Goal: Task Accomplishment & Management: Manage account settings

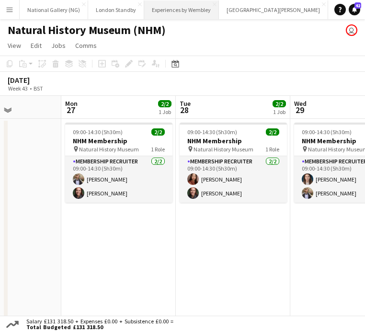
click at [182, 7] on button "Experiences by Wembley Close" at bounding box center [181, 9] width 75 height 19
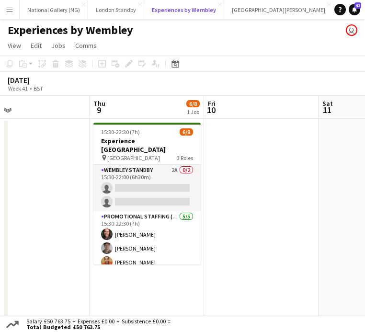
scroll to position [0, 373]
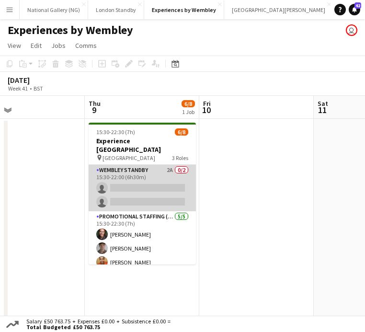
click at [148, 170] on app-card-role "Wembley Standby 2A 0/2 15:30-22:00 (6h30m) single-neutral-actions single-neutra…" at bounding box center [142, 188] width 107 height 46
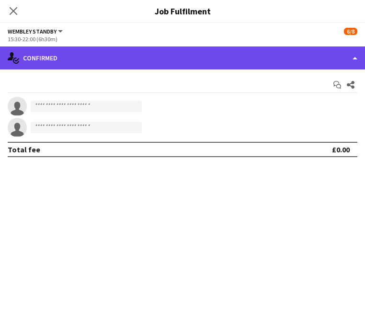
click at [296, 53] on div "single-neutral-actions-check-2 Confirmed" at bounding box center [182, 57] width 365 height 23
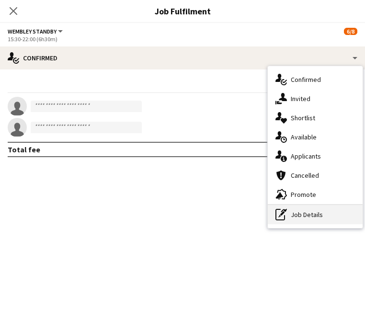
click at [306, 217] on div "pen-write Job Details" at bounding box center [315, 214] width 95 height 19
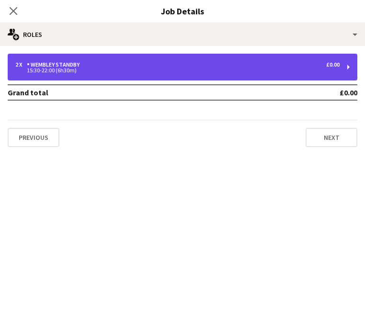
click at [303, 72] on div "15:30-22:00 (6h30m)" at bounding box center [177, 70] width 324 height 5
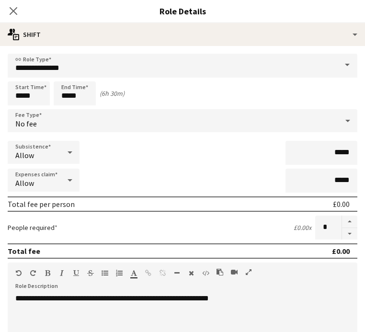
click at [98, 124] on div "No fee" at bounding box center [173, 120] width 331 height 23
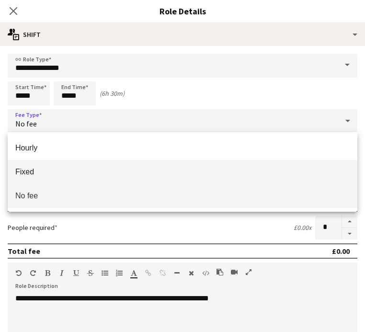
click at [66, 165] on mat-option "Fixed" at bounding box center [183, 172] width 350 height 24
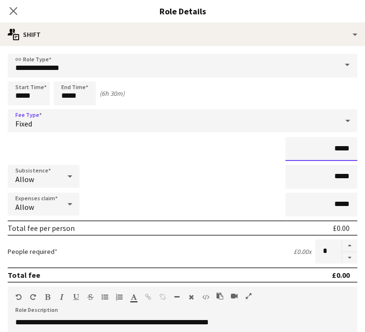
click at [340, 148] on input "*****" at bounding box center [322, 149] width 72 height 24
type input "**"
type input "***"
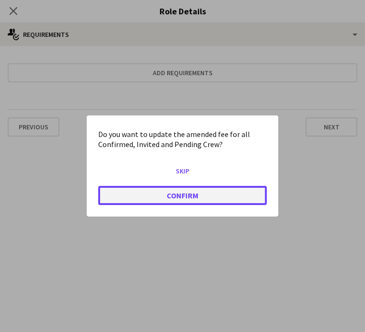
click at [192, 196] on button "Confirm" at bounding box center [182, 195] width 169 height 19
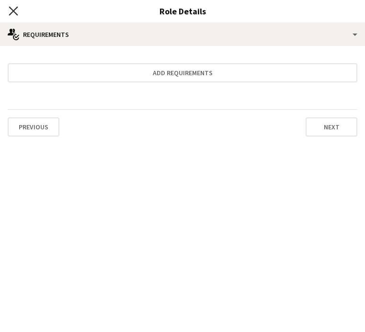
click at [12, 13] on icon "Close pop-in" at bounding box center [13, 10] width 9 height 9
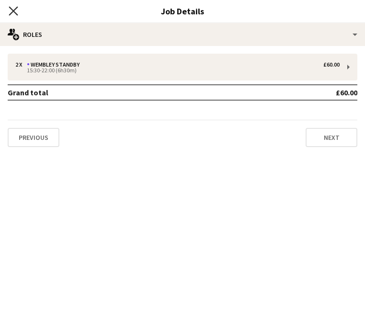
click at [15, 11] on icon "Close pop-in" at bounding box center [13, 10] width 9 height 9
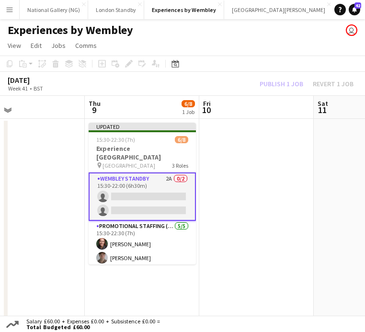
click at [235, 132] on app-date-cell at bounding box center [256, 222] width 115 height 207
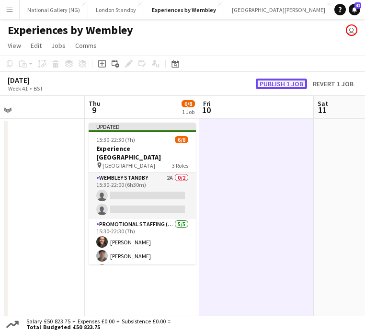
click at [291, 88] on button "Publish 1 job" at bounding box center [281, 84] width 51 height 11
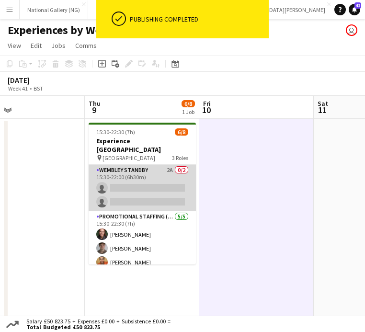
click at [157, 176] on app-card-role "Wembley Standby 2A 0/2 15:30-22:00 (6h30m) single-neutral-actions single-neutra…" at bounding box center [142, 188] width 107 height 46
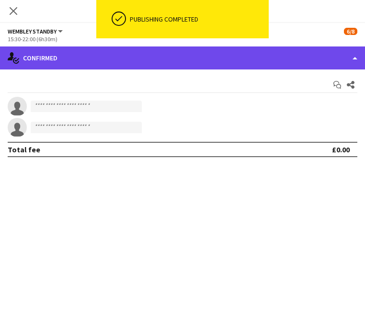
click at [235, 56] on div "single-neutral-actions-check-2 Confirmed" at bounding box center [182, 57] width 365 height 23
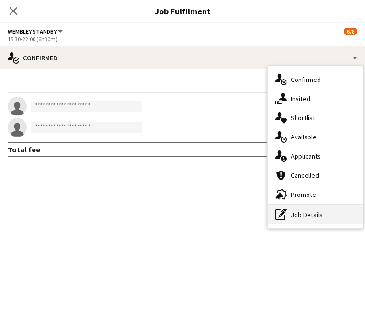
click at [318, 213] on div "pen-write Job Details" at bounding box center [315, 214] width 95 height 19
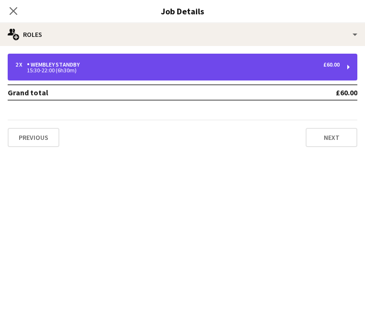
click at [276, 69] on div "15:30-22:00 (6h30m)" at bounding box center [177, 70] width 324 height 5
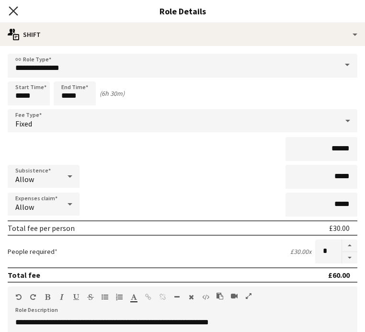
click at [16, 12] on icon "Close pop-in" at bounding box center [13, 10] width 9 height 9
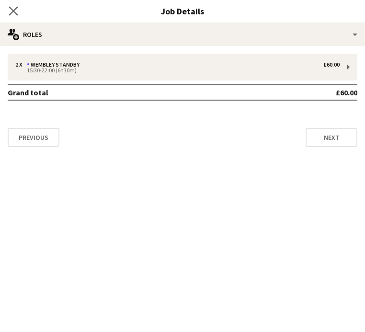
click at [8, 4] on app-icon "Close pop-in" at bounding box center [14, 11] width 14 height 14
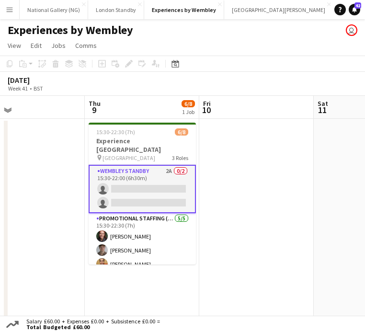
click at [218, 134] on app-date-cell at bounding box center [256, 222] width 115 height 207
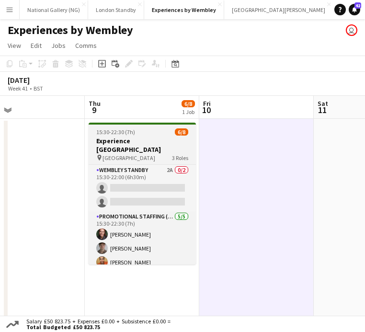
click at [164, 138] on h3 "Experience [GEOGRAPHIC_DATA]" at bounding box center [142, 145] width 107 height 17
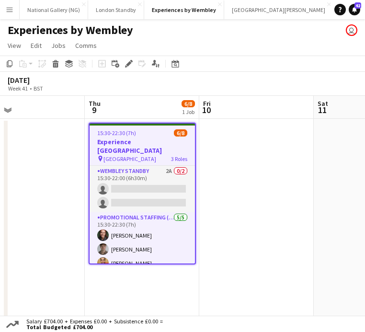
click at [150, 155] on span "[GEOGRAPHIC_DATA]" at bounding box center [129, 158] width 53 height 7
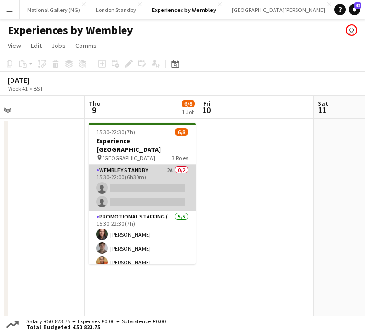
click at [148, 175] on app-card-role "Wembley Standby 2A 0/2 15:30-22:00 (6h30m) single-neutral-actions single-neutra…" at bounding box center [142, 188] width 107 height 46
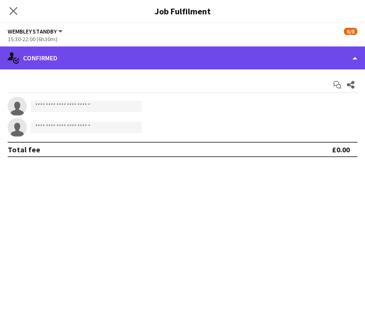
click at [352, 54] on div "single-neutral-actions-check-2 Confirmed" at bounding box center [182, 57] width 365 height 23
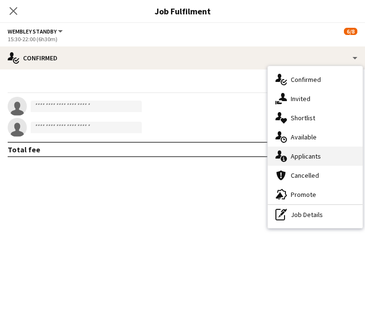
click at [326, 150] on div "single-neutral-actions-information Applicants" at bounding box center [315, 156] width 95 height 19
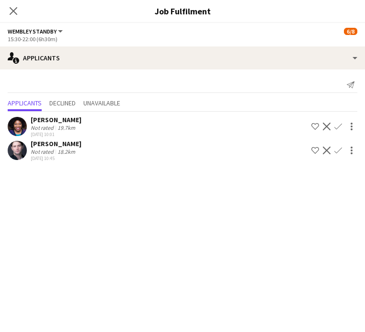
click at [335, 126] on app-icon "Confirm" at bounding box center [338, 127] width 8 height 8
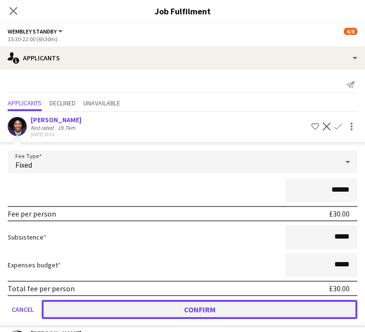
click at [284, 301] on button "Confirm" at bounding box center [200, 309] width 316 height 19
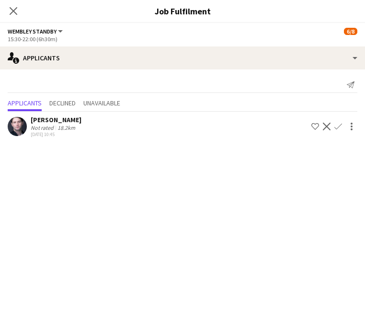
click at [339, 124] on app-icon "Confirm" at bounding box center [338, 127] width 8 height 8
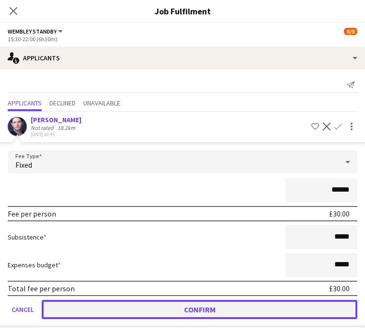
click at [235, 306] on button "Confirm" at bounding box center [200, 309] width 316 height 19
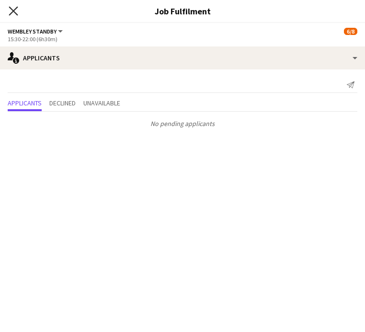
click at [13, 11] on icon at bounding box center [13, 10] width 9 height 9
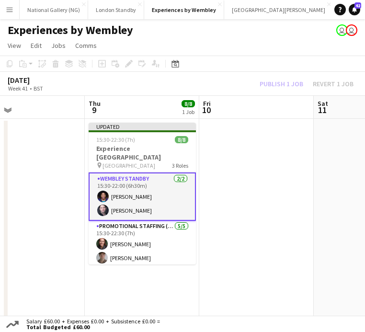
click at [249, 131] on app-date-cell at bounding box center [256, 222] width 115 height 207
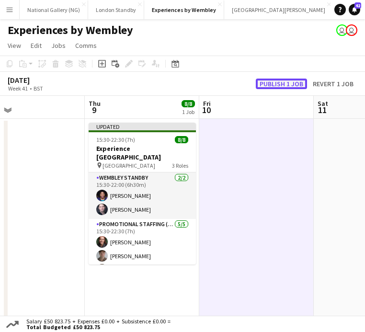
click at [287, 80] on button "Publish 1 job" at bounding box center [281, 84] width 51 height 11
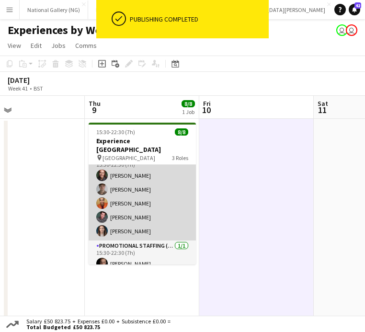
scroll to position [0, 0]
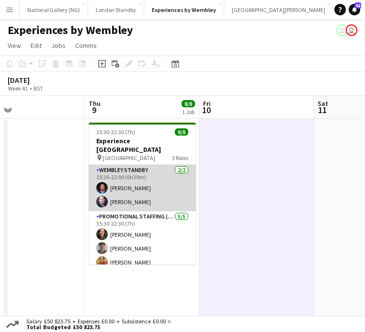
click at [146, 188] on app-card-role "Wembley Standby [DATE] 15:30-22:00 (6h30m) [PERSON_NAME] [PERSON_NAME]" at bounding box center [142, 188] width 107 height 46
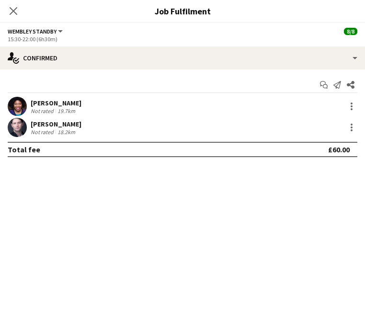
drag, startPoint x: 85, startPoint y: 120, endPoint x: 32, endPoint y: 125, distance: 53.9
click at [32, 125] on div "[PERSON_NAME] Not rated 18.2km" at bounding box center [182, 127] width 365 height 19
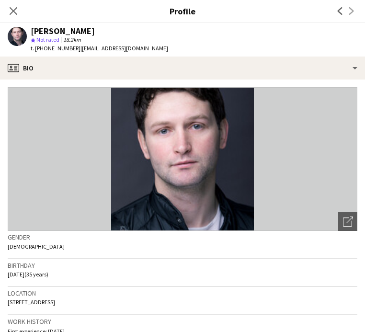
copy div "[PERSON_NAME]"
click at [17, 11] on icon "Close pop-in" at bounding box center [13, 10] width 9 height 9
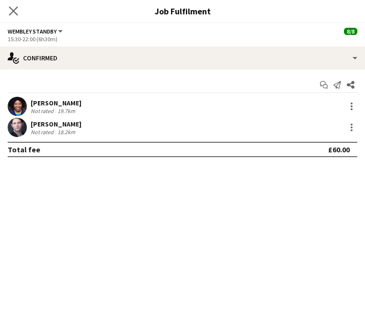
click at [15, 15] on app-icon "Close pop-in" at bounding box center [14, 11] width 14 height 14
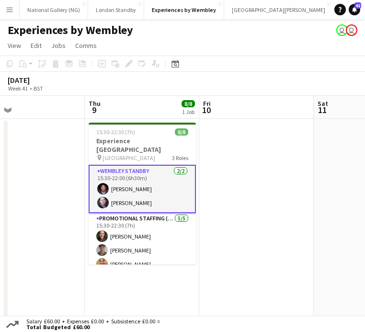
click at [237, 222] on app-date-cell at bounding box center [256, 222] width 115 height 207
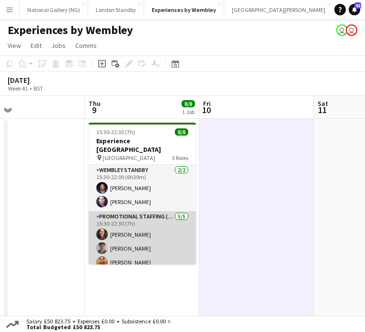
scroll to position [59, 0]
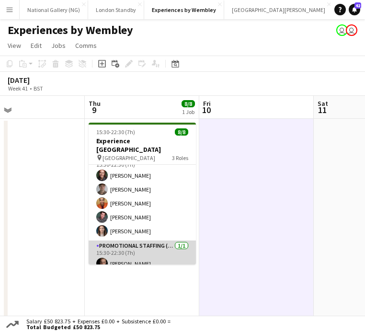
click at [146, 252] on app-card-role "Promotional Staffing (Team Leader) [DATE] 15:30-22:30 (7h) [PERSON_NAME]" at bounding box center [142, 257] width 107 height 33
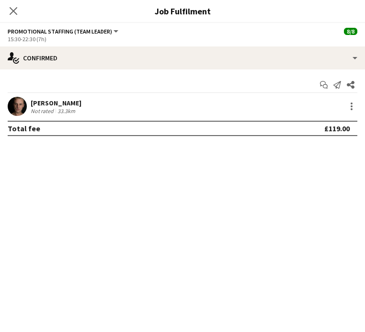
click at [46, 104] on div "[PERSON_NAME]" at bounding box center [56, 103] width 51 height 9
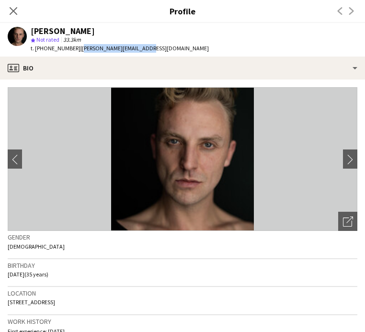
drag, startPoint x: 140, startPoint y: 49, endPoint x: 76, endPoint y: 48, distance: 63.7
click at [80, 48] on span "| [PERSON_NAME][EMAIL_ADDRESS][DOMAIN_NAME]" at bounding box center [144, 48] width 128 height 7
copy span "[PERSON_NAME][EMAIL_ADDRESS][DOMAIN_NAME]"
click at [12, 10] on icon at bounding box center [13, 10] width 9 height 9
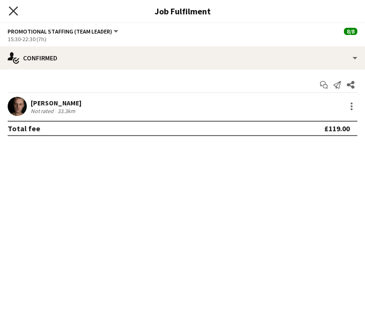
click at [12, 12] on icon at bounding box center [13, 10] width 9 height 9
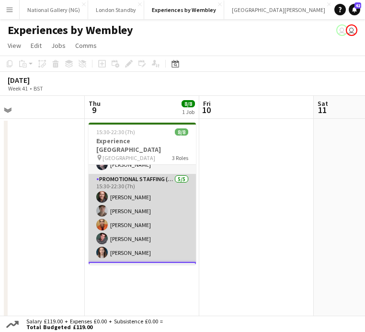
scroll to position [36, 0]
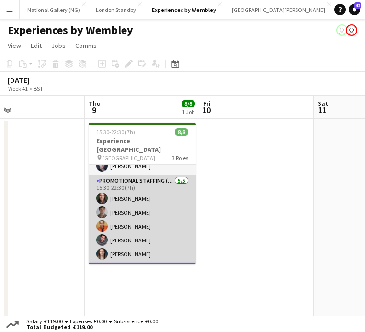
click at [149, 206] on app-card-role "Promotional Staffing (Brand Ambassadors) [DATE] 15:30-22:30 (7h) [PERSON_NAME] …" at bounding box center [142, 219] width 107 height 88
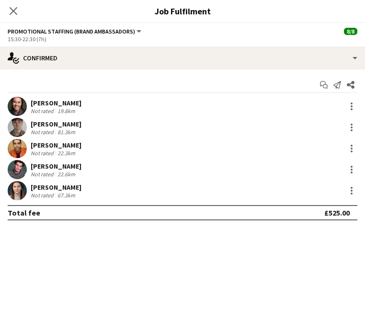
click at [46, 189] on div "[PERSON_NAME]" at bounding box center [56, 187] width 51 height 9
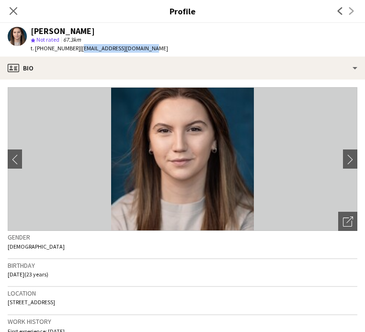
drag, startPoint x: 147, startPoint y: 50, endPoint x: 80, endPoint y: 51, distance: 67.1
click at [80, 51] on span "| [EMAIL_ADDRESS][DOMAIN_NAME]" at bounding box center [124, 48] width 88 height 7
copy span "[EMAIL_ADDRESS][DOMAIN_NAME]"
click at [10, 10] on icon "Close pop-in" at bounding box center [13, 10] width 9 height 9
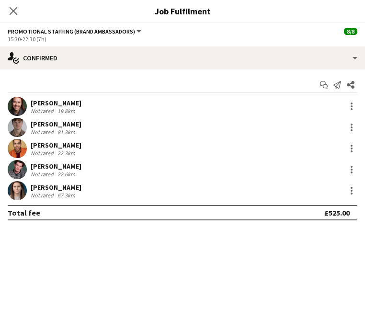
click at [62, 168] on div "[PERSON_NAME]" at bounding box center [56, 166] width 51 height 9
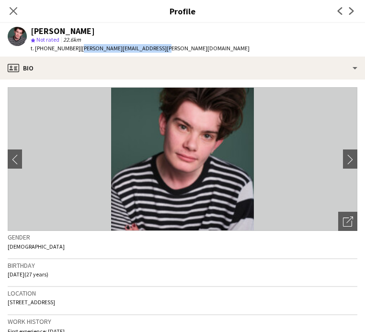
drag, startPoint x: 156, startPoint y: 49, endPoint x: 76, endPoint y: 49, distance: 80.0
click at [80, 49] on span "| [PERSON_NAME][EMAIL_ADDRESS][PERSON_NAME][DOMAIN_NAME]" at bounding box center [164, 48] width 169 height 7
copy span "[PERSON_NAME][EMAIL_ADDRESS][PERSON_NAME][DOMAIN_NAME]"
click at [15, 11] on icon "Close pop-in" at bounding box center [13, 10] width 9 height 9
